Goal: Find specific page/section: Find specific page/section

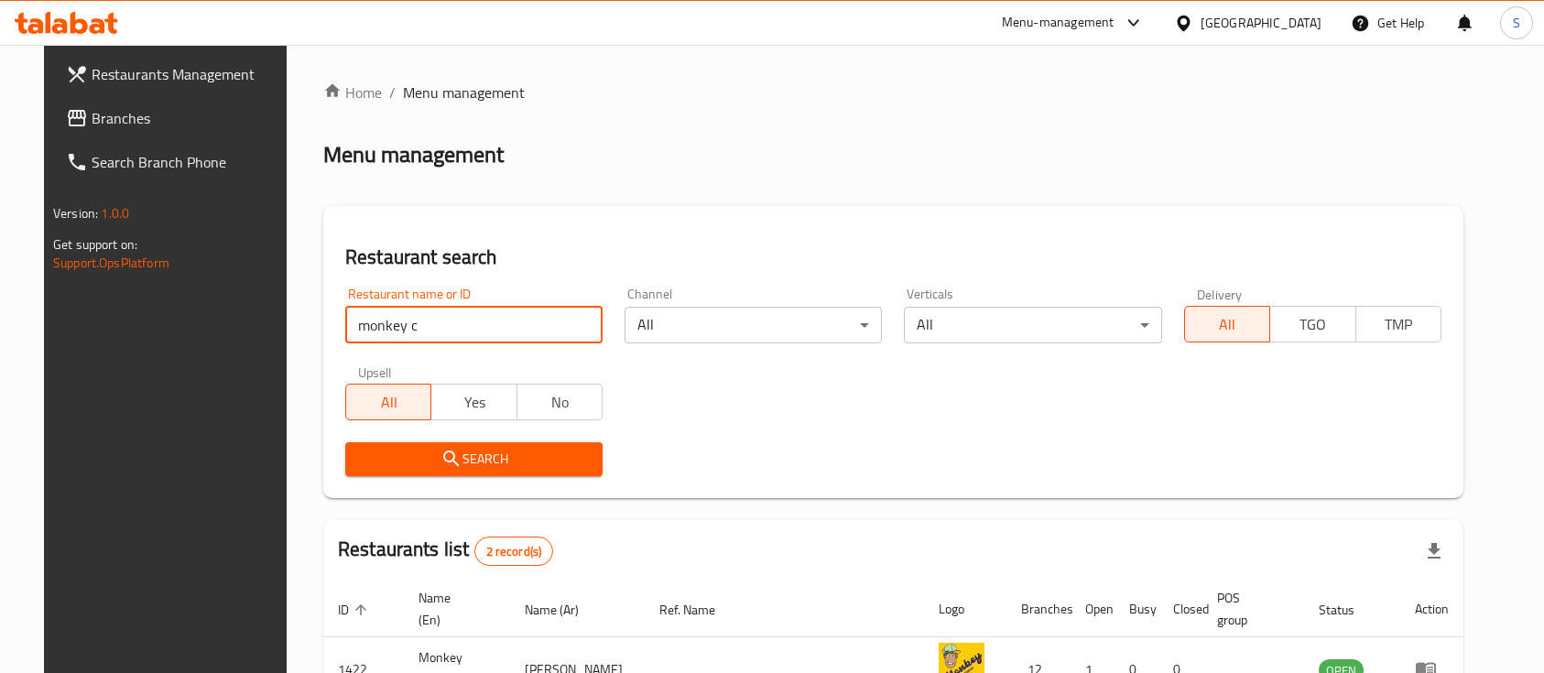
click at [411, 307] on input "monkey c" at bounding box center [473, 325] width 257 height 37
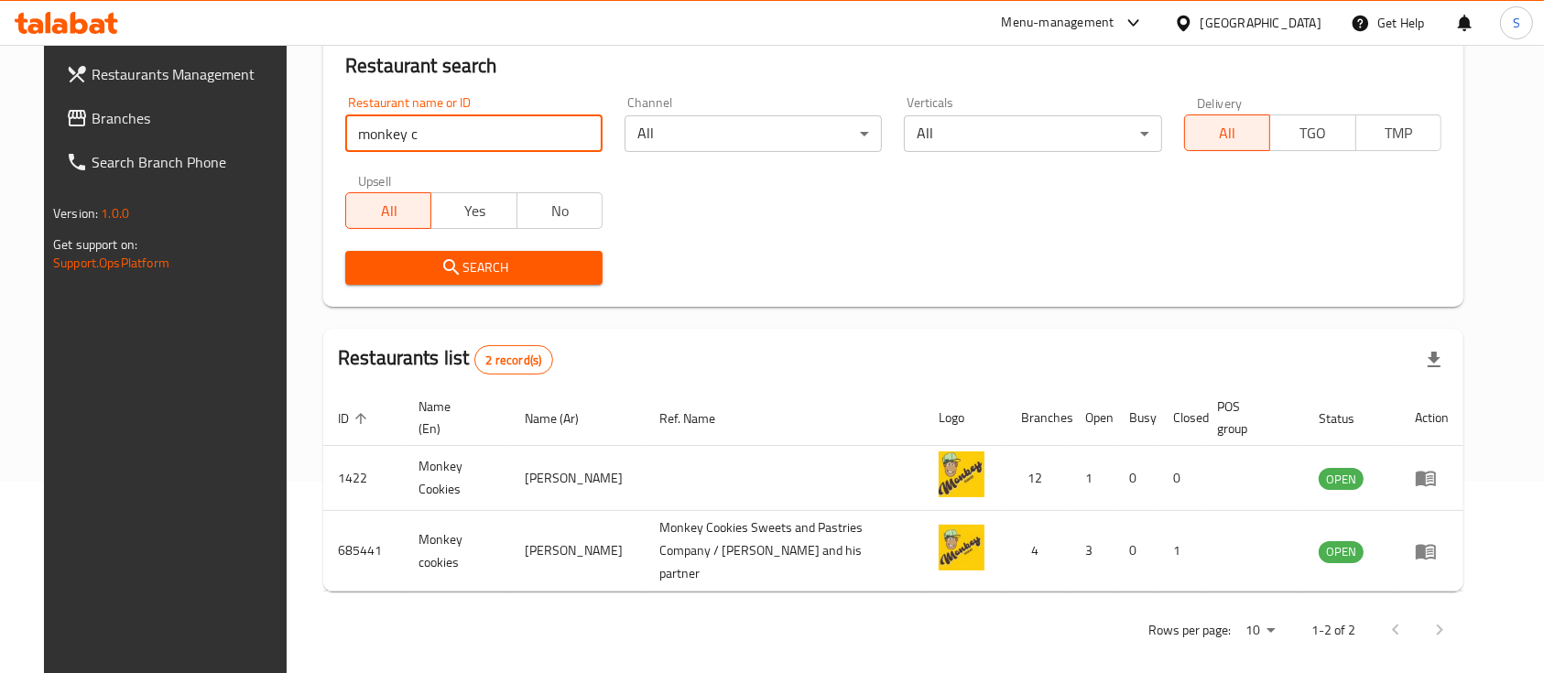
click at [415, 136] on input "monkey c" at bounding box center [473, 133] width 257 height 37
click at [416, 136] on input "monkey c" at bounding box center [473, 133] width 257 height 37
type input "j"
type input "تقسيم"
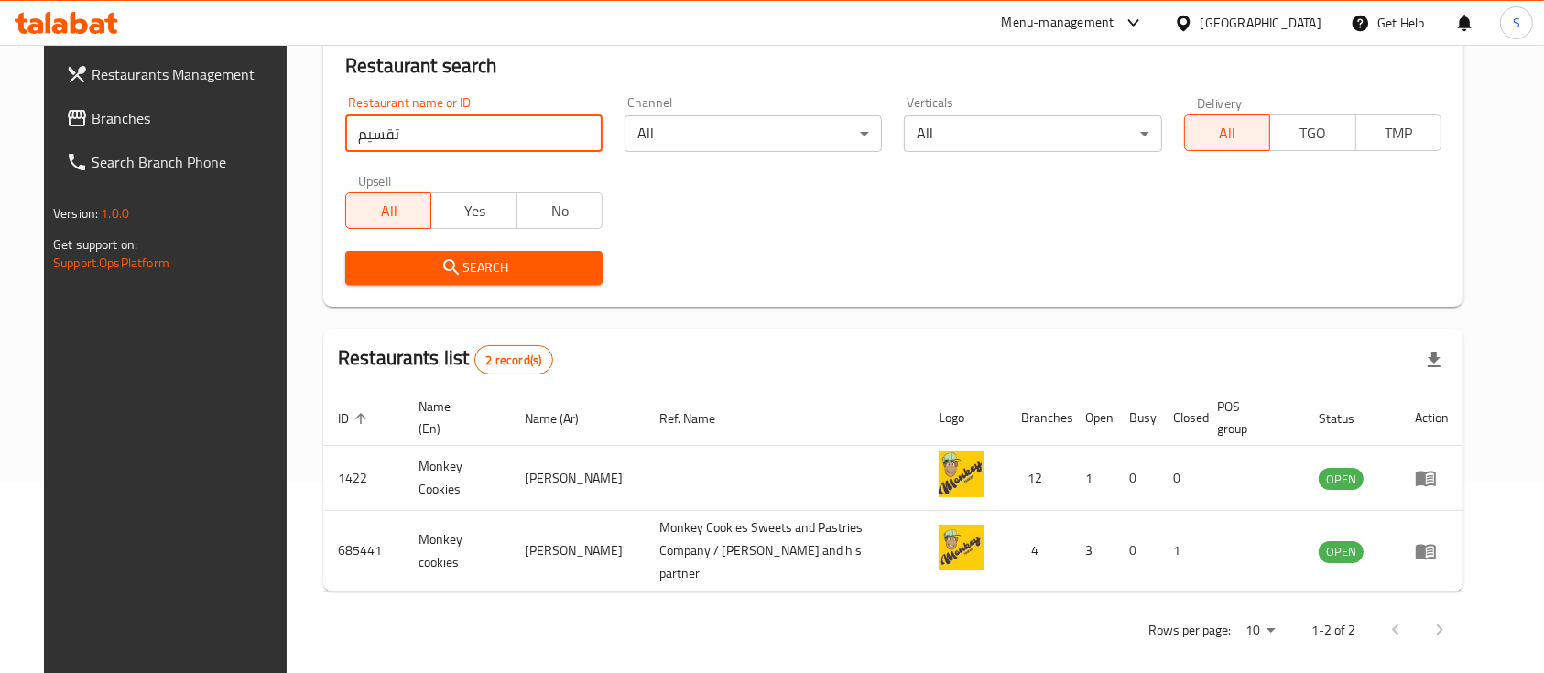
click button "Search" at bounding box center [473, 268] width 257 height 34
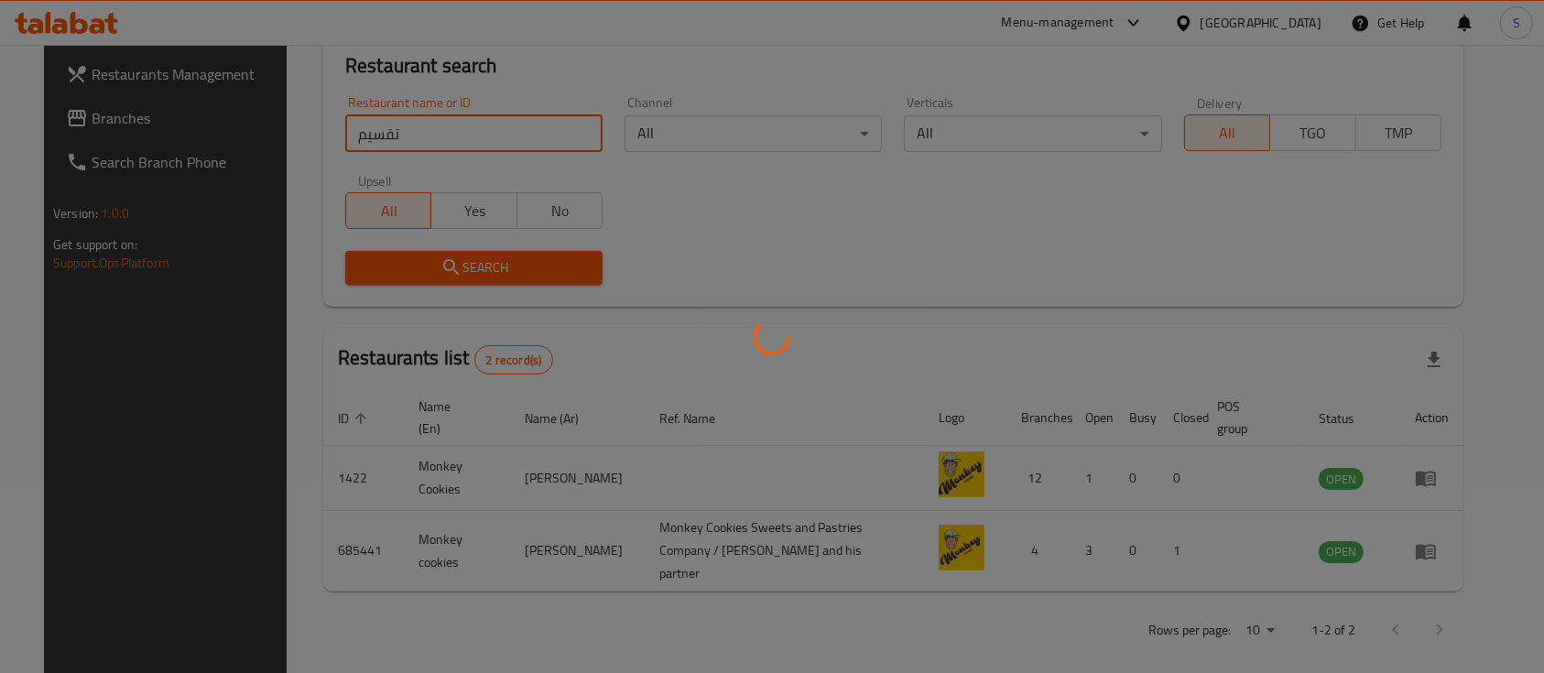
scroll to position [170, 0]
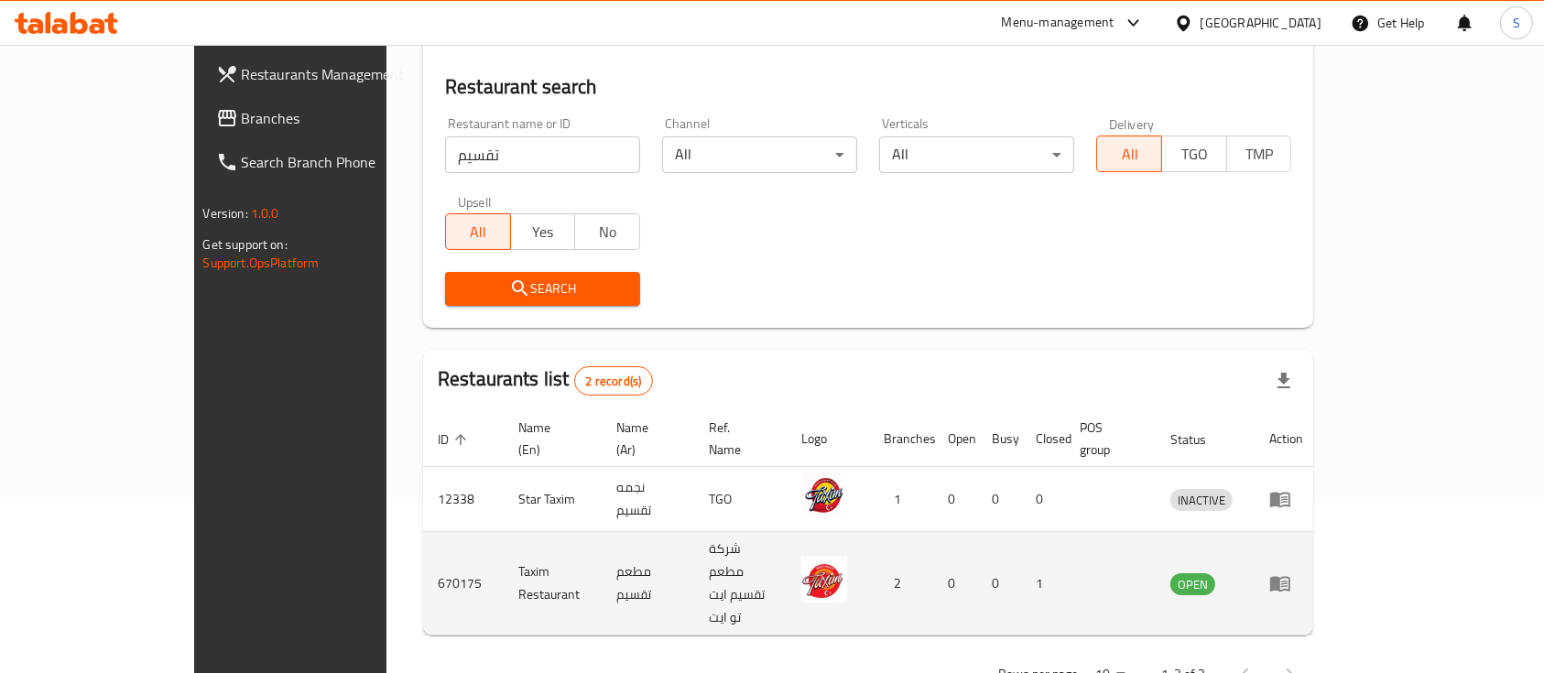
click at [504, 545] on td "Taxim Restaurant" at bounding box center [553, 583] width 98 height 103
copy td "Taxim Restaurant"
